Goal: Task Accomplishment & Management: Use online tool/utility

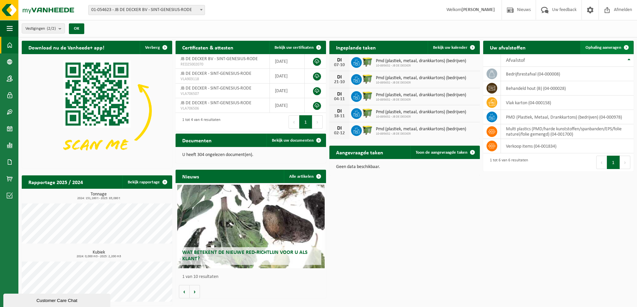
click at [603, 44] on link "Ophaling aanvragen" at bounding box center [606, 47] width 53 height 13
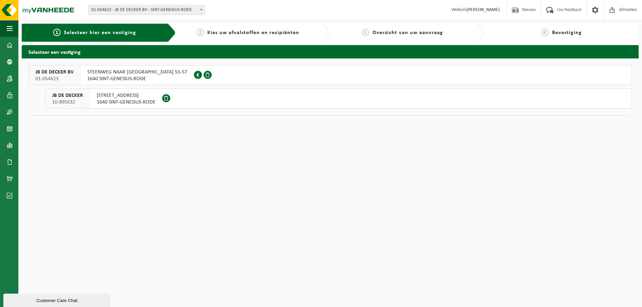
click at [110, 99] on span "1640 SINT-GENESIUS-RODE" at bounding box center [126, 102] width 59 height 7
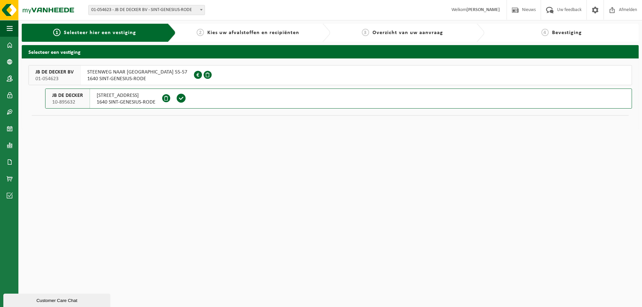
click at [110, 99] on span "1640 SINT-GENESIUS-RODE" at bounding box center [126, 102] width 59 height 7
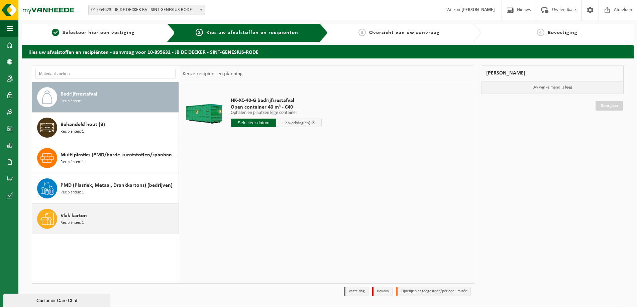
click at [52, 217] on icon at bounding box center [46, 218] width 13 height 13
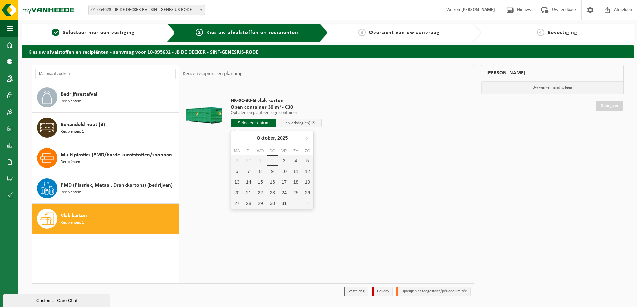
click at [250, 123] on input "text" at bounding box center [253, 123] width 45 height 8
click at [285, 161] on div "3" at bounding box center [284, 160] width 12 height 11
type input "Van 2025-10-03"
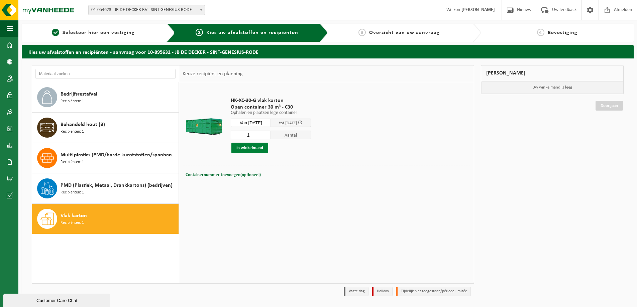
click at [248, 146] on button "In winkelmand" at bounding box center [249, 148] width 37 height 11
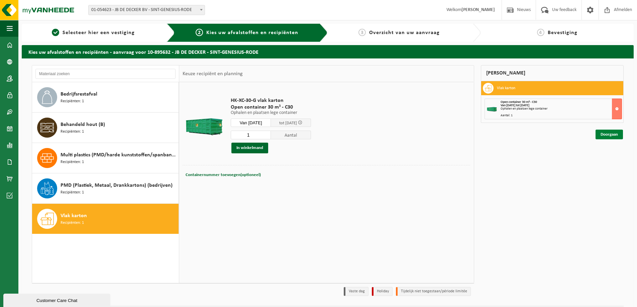
click at [611, 133] on link "Doorgaan" at bounding box center [608, 135] width 27 height 10
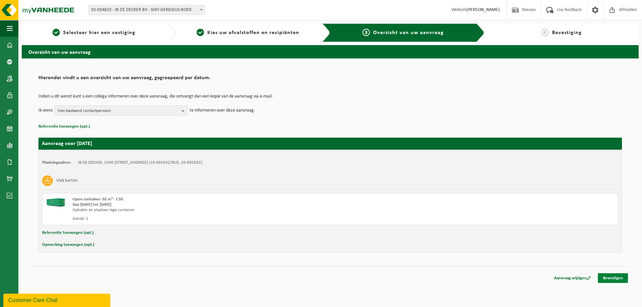
click at [617, 278] on link "Bevestigen" at bounding box center [613, 278] width 30 height 10
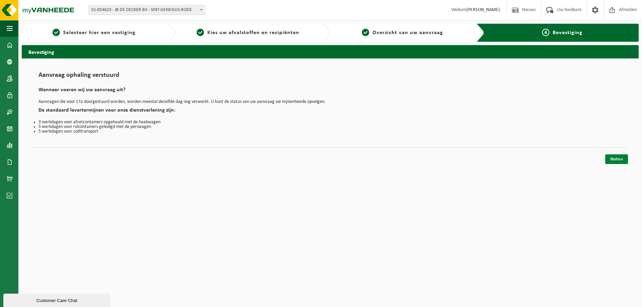
click at [619, 159] on link "Sluiten" at bounding box center [616, 159] width 23 height 10
